Goal: Task Accomplishment & Management: Manage account settings

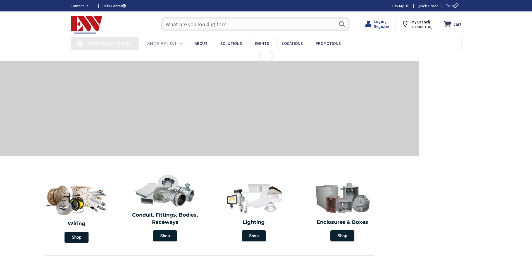
type input "[STREET_ADDRESS][PERSON_NAME]"
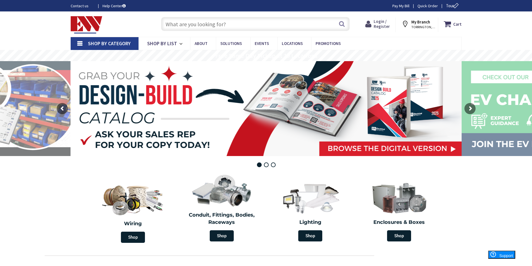
click at [382, 21] on span "Login / Register" at bounding box center [381, 24] width 16 height 10
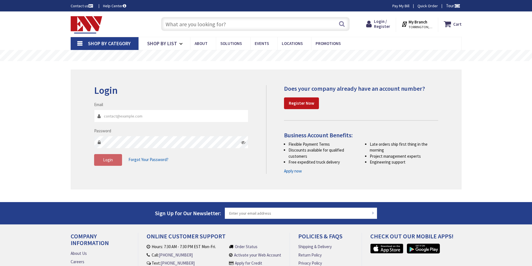
type input "petersonbroselec@sbcglobal.net"
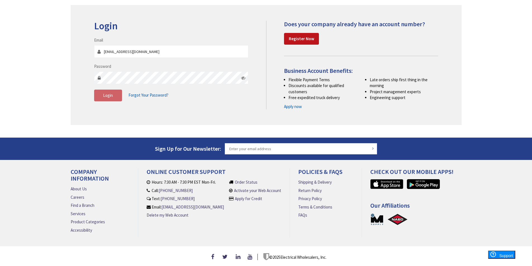
drag, startPoint x: 435, startPoint y: 255, endPoint x: 375, endPoint y: 272, distance: 61.8
click at [375, 266] on html "Accessibility Screen-Reader Guide, Feedback, and Issue Reporting | New window L…" at bounding box center [266, 101] width 532 height 330
click at [108, 94] on span "Login" at bounding box center [108, 95] width 10 height 5
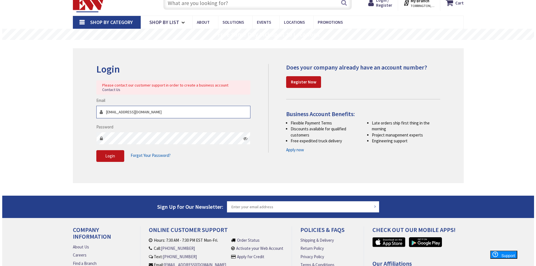
scroll to position [0, 0]
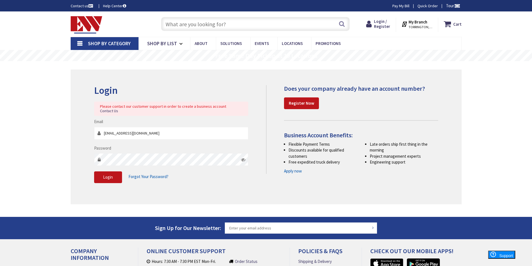
click at [415, 24] on strong "My Branch" at bounding box center [417, 21] width 19 height 5
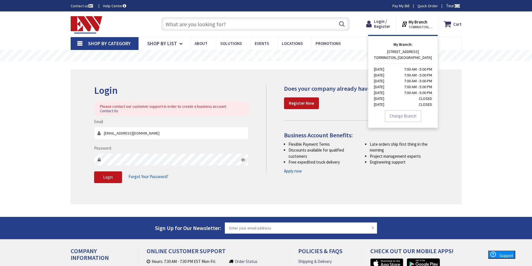
click at [404, 116] on link "Change Branch" at bounding box center [403, 116] width 36 height 12
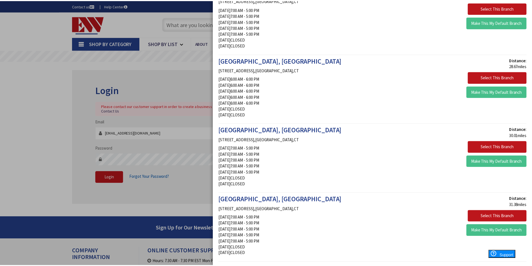
scroll to position [419, 0]
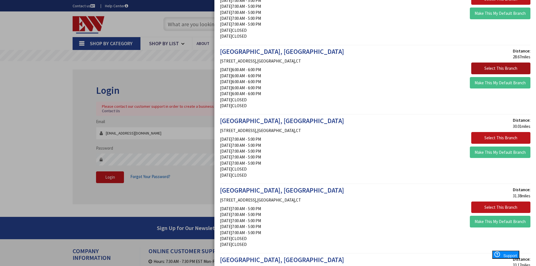
click at [478, 68] on button "Select This Branch" at bounding box center [500, 69] width 59 height 12
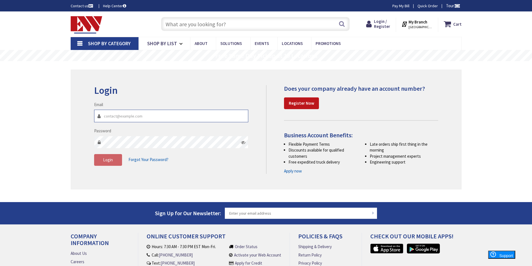
click at [147, 117] on input "Email" at bounding box center [171, 116] width 154 height 13
type input "petersonbroselec@sbcglobal.net"
click at [243, 144] on icon at bounding box center [243, 142] width 4 height 4
click at [243, 142] on icon at bounding box center [243, 142] width 4 height 4
click at [108, 161] on span "Login" at bounding box center [108, 159] width 10 height 5
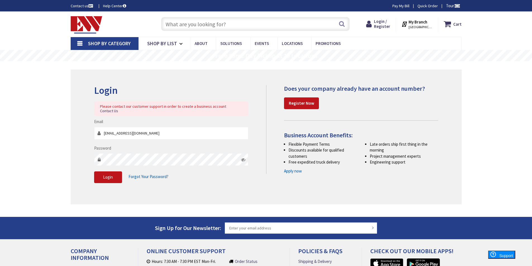
click at [152, 174] on span "Forgot Your Password?" at bounding box center [148, 176] width 40 height 5
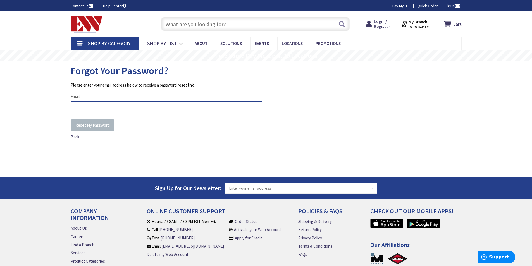
click at [126, 104] on input "Email" at bounding box center [166, 107] width 191 height 13
type input "petersonbroselec@sbcglobal.net"
click at [91, 125] on span "Reset My Password" at bounding box center [92, 125] width 34 height 5
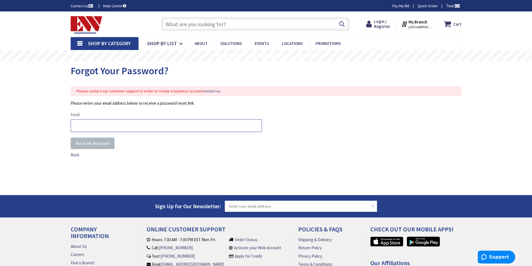
click at [116, 126] on input "Email" at bounding box center [166, 125] width 191 height 13
type input "[EMAIL_ADDRESS][DOMAIN_NAME]"
click at [101, 142] on span "Reset My Password" at bounding box center [92, 143] width 34 height 5
